Goal: Task Accomplishment & Management: Complete application form

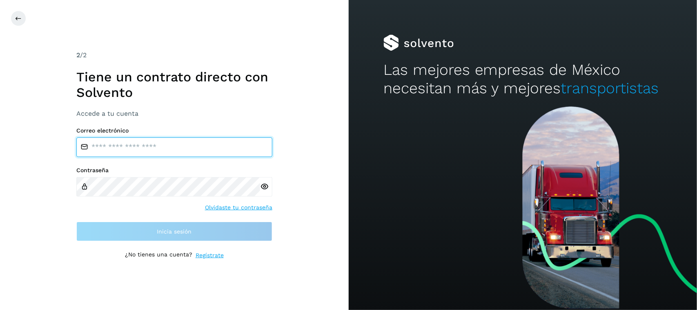
type input "**********"
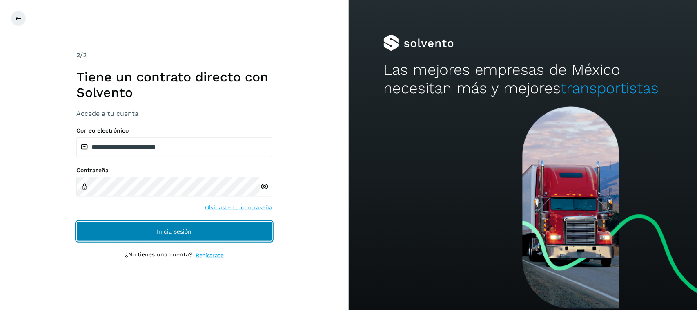
click at [208, 222] on button "Inicia sesión" at bounding box center [174, 231] width 196 height 20
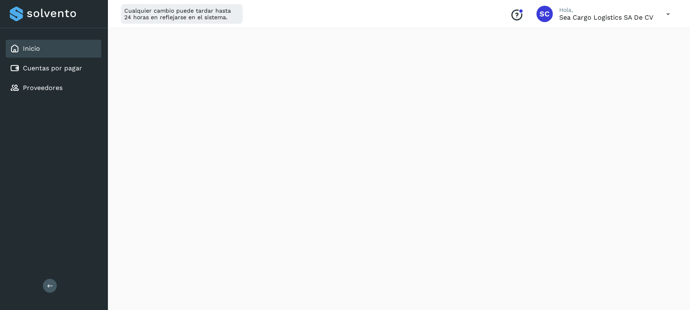
scroll to position [153, 0]
click at [61, 71] on div "Cuentas por pagar" at bounding box center [46, 68] width 72 height 10
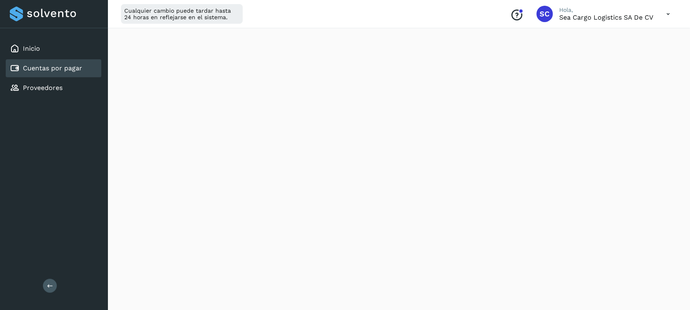
click at [60, 66] on link "Cuentas por pagar" at bounding box center [52, 68] width 59 height 8
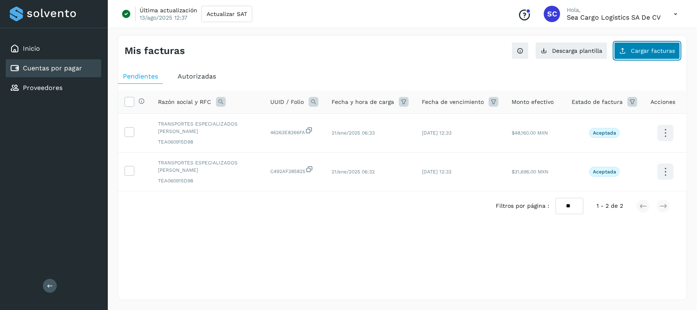
click at [636, 55] on button "Cargar facturas" at bounding box center [647, 50] width 66 height 17
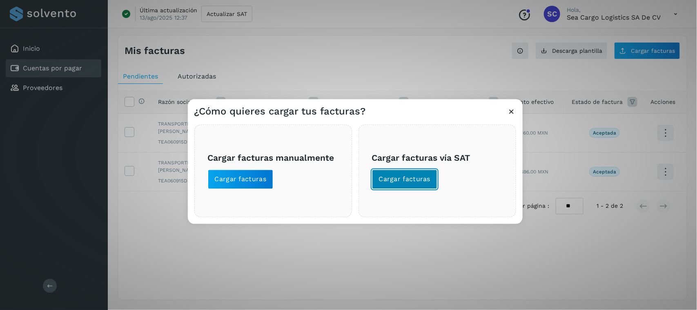
click at [390, 175] on span "Cargar facturas" at bounding box center [405, 179] width 52 height 9
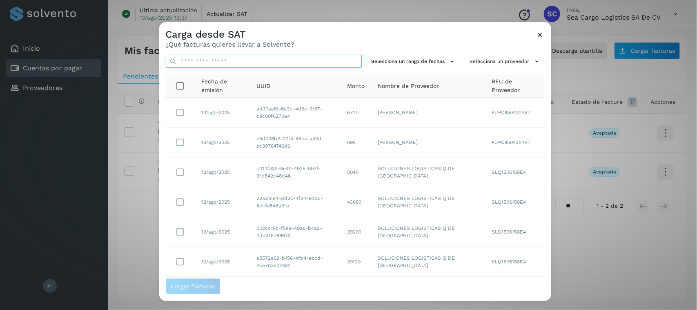
click at [243, 59] on input "text" at bounding box center [264, 61] width 196 height 13
paste input "**********"
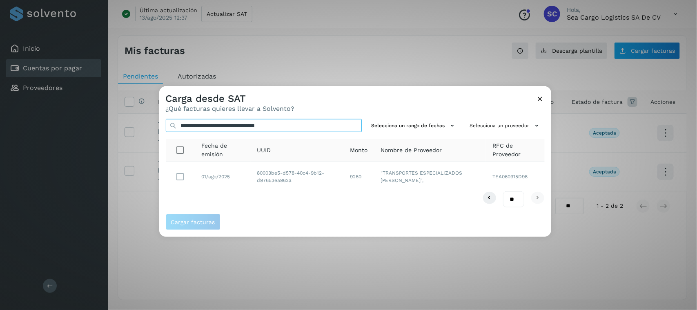
type input "**********"
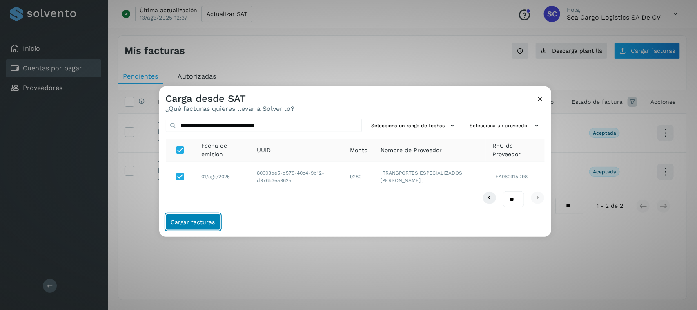
click at [184, 225] on button "Cargar facturas" at bounding box center [193, 222] width 55 height 16
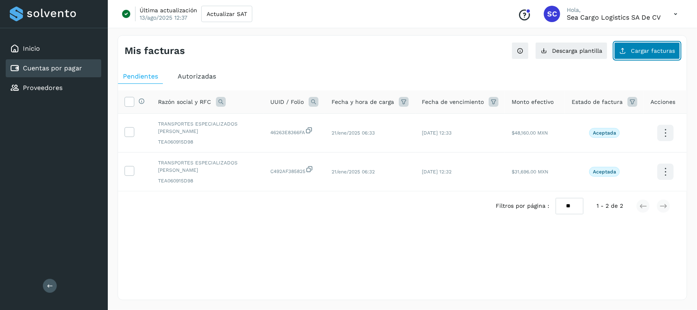
click at [654, 49] on span "Cargar facturas" at bounding box center [653, 51] width 44 height 6
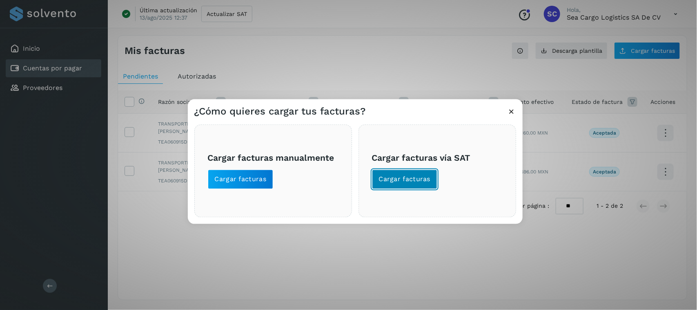
click at [413, 180] on span "Cargar facturas" at bounding box center [405, 179] width 52 height 9
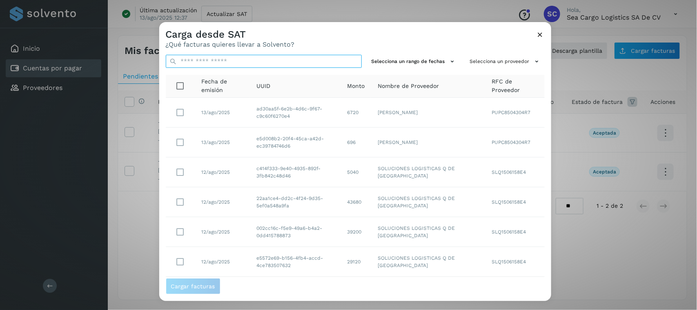
click at [258, 63] on input "text" at bounding box center [264, 61] width 196 height 13
paste input "**********"
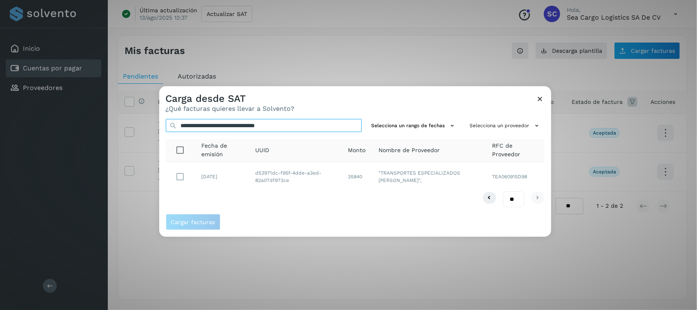
type input "**********"
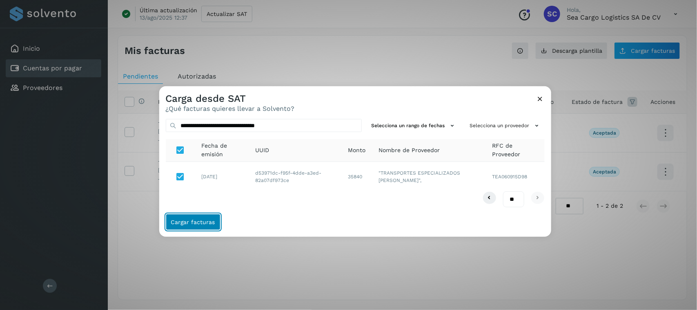
click at [185, 225] on span "Cargar facturas" at bounding box center [193, 222] width 44 height 6
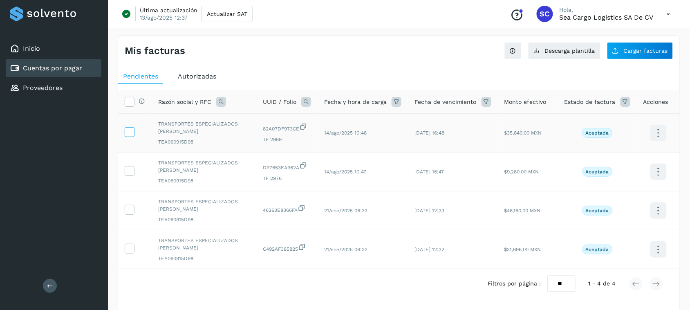
click at [131, 136] on icon at bounding box center [129, 131] width 9 height 9
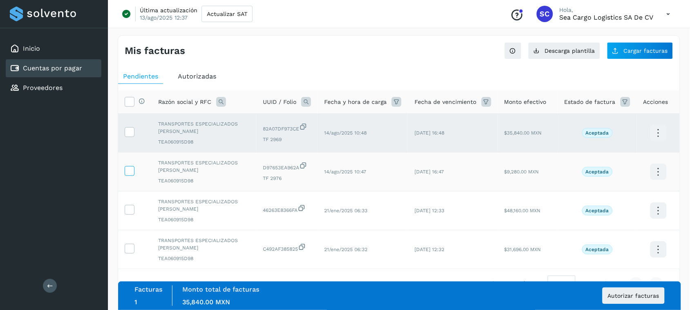
click at [129, 168] on icon at bounding box center [129, 170] width 9 height 9
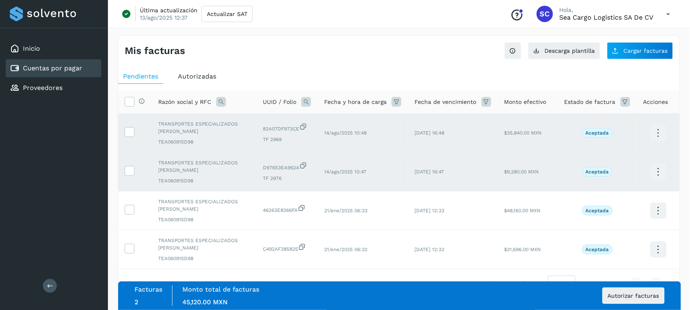
scroll to position [29, 0]
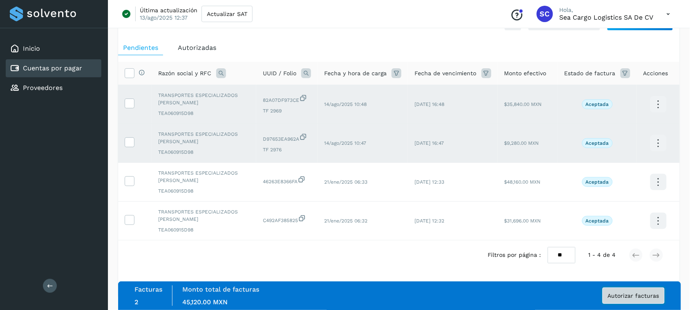
click at [637, 295] on span "Autorizar facturas" at bounding box center [632, 295] width 51 height 6
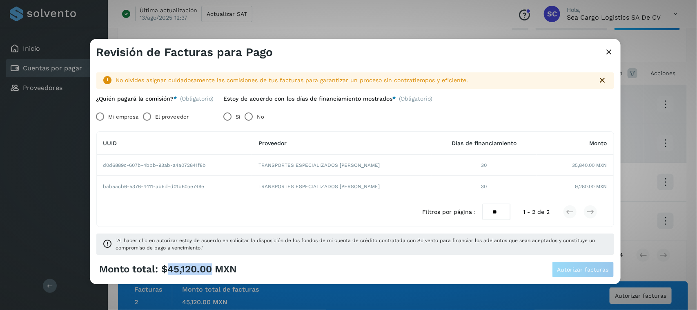
drag, startPoint x: 210, startPoint y: 268, endPoint x: 169, endPoint y: 272, distance: 41.8
click at [169, 272] on span "$45,120.00 MXN" at bounding box center [200, 269] width 76 height 12
drag, startPoint x: 237, startPoint y: 270, endPoint x: 167, endPoint y: 268, distance: 69.5
click at [167, 268] on div "Monto total: $45,120.00 MXN Autorizar facturas" at bounding box center [355, 269] width 518 height 16
copy span "45,120.00 MXN"
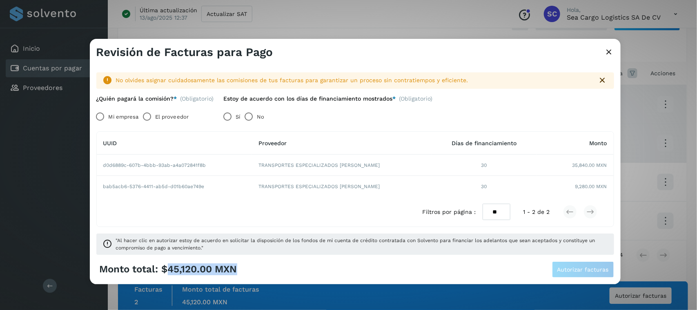
click at [170, 117] on label "El proveedor" at bounding box center [171, 116] width 33 height 16
click at [610, 48] on icon at bounding box center [610, 52] width 10 height 9
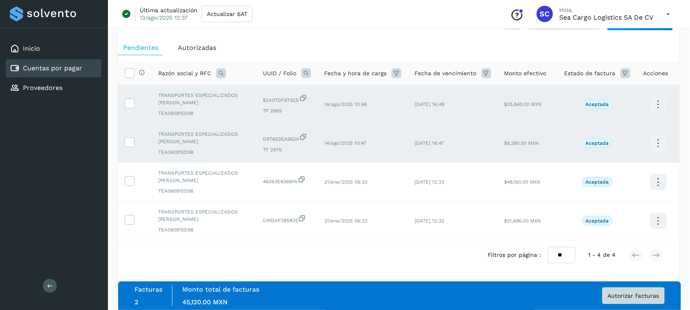
click at [646, 291] on button "Autorizar facturas" at bounding box center [633, 295] width 62 height 16
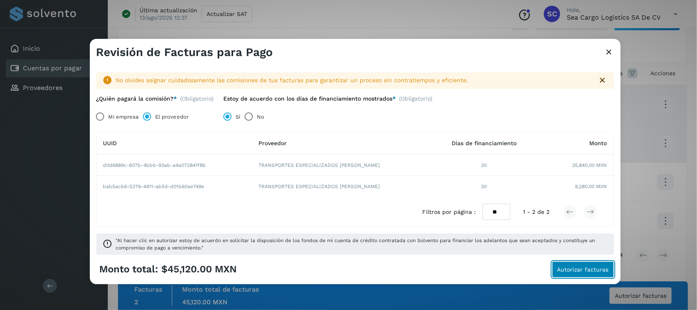
click at [590, 268] on span "Autorizar facturas" at bounding box center [583, 269] width 51 height 6
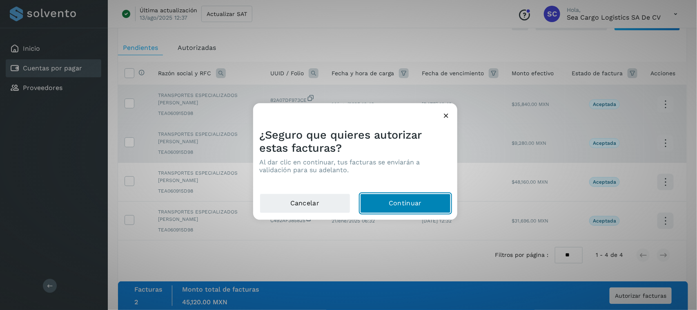
click at [405, 205] on button "Continuar" at bounding box center [405, 204] width 91 height 20
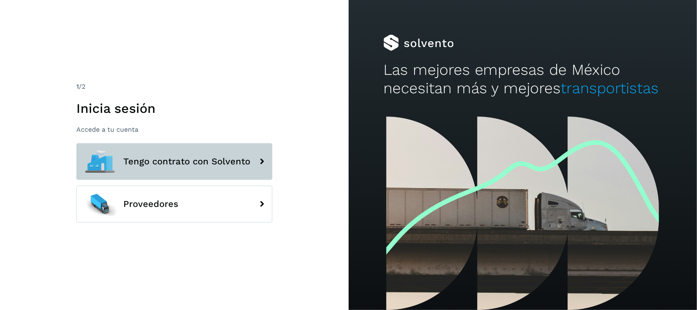
click at [179, 167] on button "Tengo contrato con Solvento" at bounding box center [174, 161] width 196 height 37
click at [187, 166] on button "Tengo contrato con Solvento" at bounding box center [174, 161] width 196 height 37
